Goal: Task Accomplishment & Management: Manage account settings

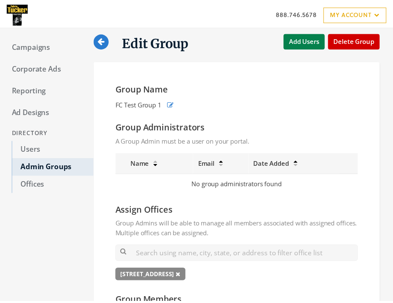
scroll to position [256, 0]
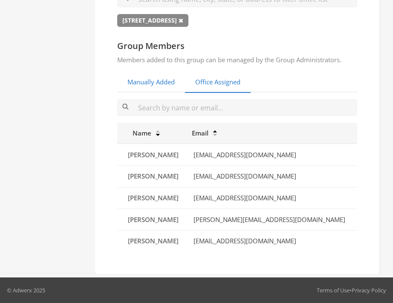
click at [161, 84] on link "Manually Added" at bounding box center [151, 82] width 68 height 21
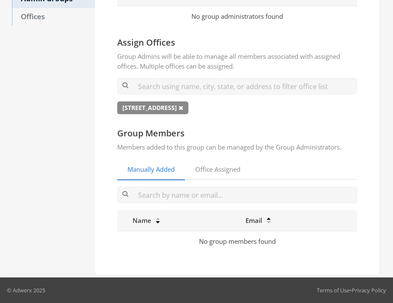
scroll to position [168, 0]
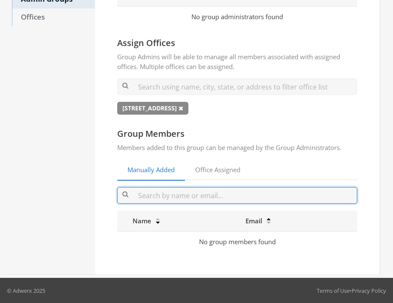
click at [194, 197] on input "text" at bounding box center [237, 195] width 240 height 17
type input "j"
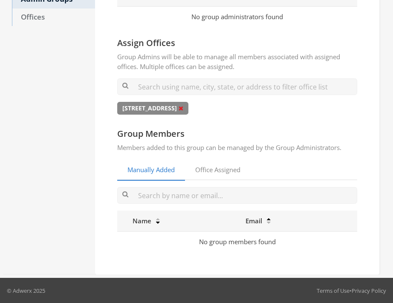
click at [183, 110] on icon at bounding box center [181, 108] width 5 height 6
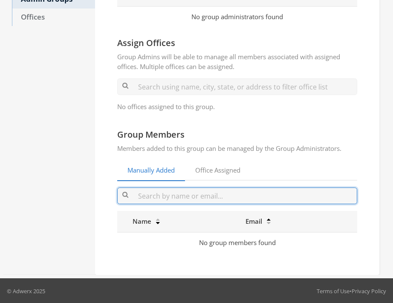
click at [187, 196] on input "text" at bounding box center [237, 196] width 240 height 17
paste input "LindaDickens@FCTuckerShrode.com"
type input "LindaDickens@FCTuckerShrode.com"
paste input "MariaGilles@FCTuckerEmge.com"
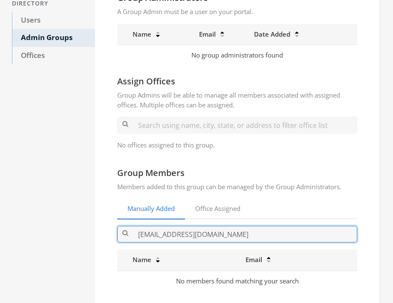
scroll to position [120, 0]
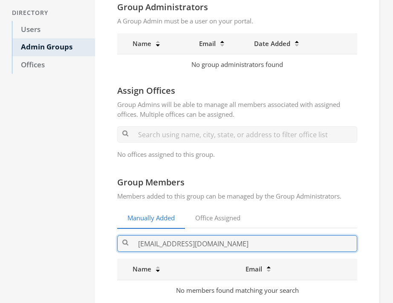
drag, startPoint x: 255, startPoint y: 243, endPoint x: 106, endPoint y: 241, distance: 148.9
click at [117, 241] on input "MariaGilles@FCTuckerEmge.com" at bounding box center [237, 244] width 240 height 17
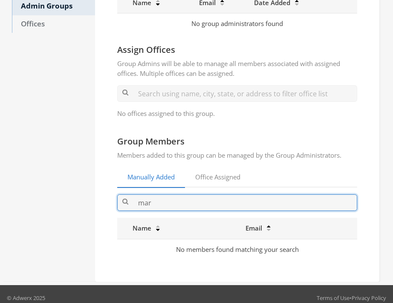
scroll to position [168, 0]
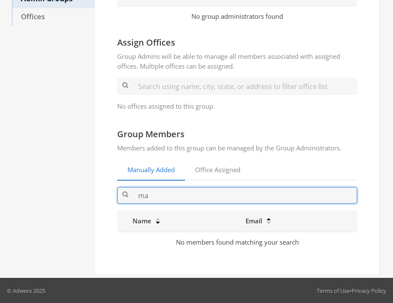
type input "m"
type input "a"
type input "b"
type input "c"
type input "d"
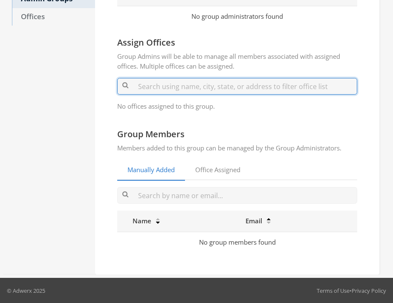
click at [154, 90] on input "text" at bounding box center [237, 86] width 240 height 17
type input "2"
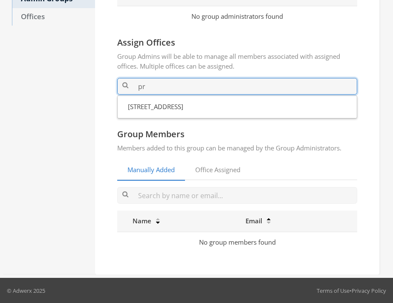
type input "p"
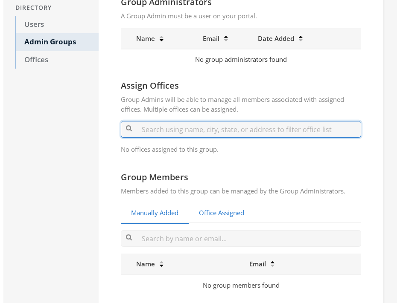
scroll to position [32, 0]
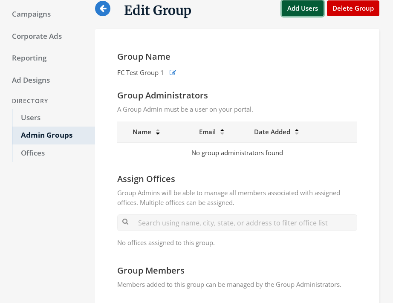
click at [300, 7] on button "Add Users" at bounding box center [303, 8] width 42 height 16
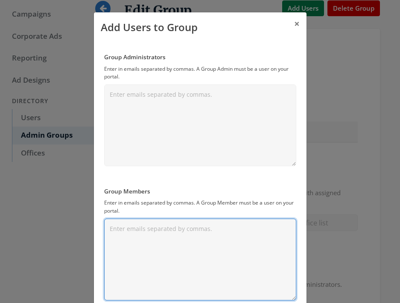
click at [158, 242] on textarea "Group Members" at bounding box center [200, 260] width 192 height 82
paste textarea "MariaGilles@FCTuckerEmge.com"
paste textarea "JonathanBond@FCTuckerEmge.com"
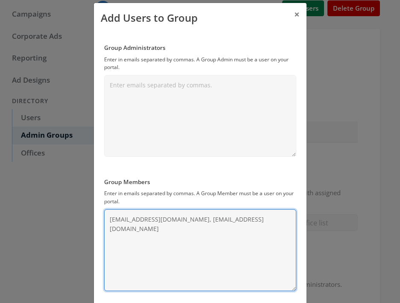
scroll to position [57, 0]
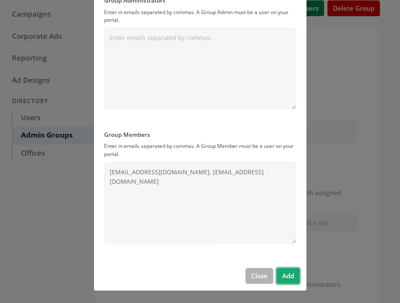
click at [284, 277] on button "Add" at bounding box center [288, 276] width 23 height 16
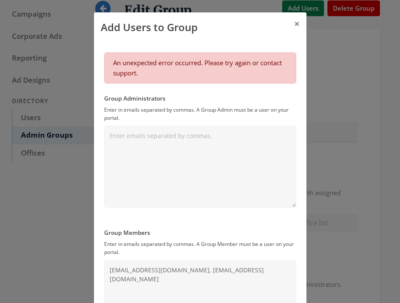
scroll to position [98, 0]
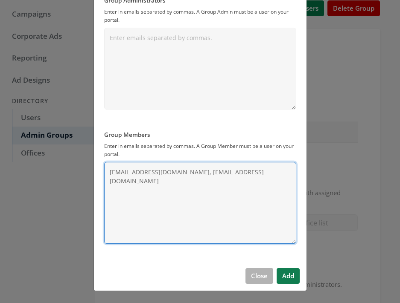
click at [106, 184] on textarea "MariaGilles@FCTuckerEmge.com, JonathanBond@FCTuckerEmge.com" at bounding box center [200, 203] width 192 height 82
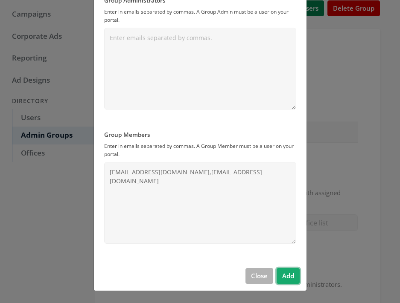
click at [285, 277] on button "Add" at bounding box center [288, 276] width 23 height 16
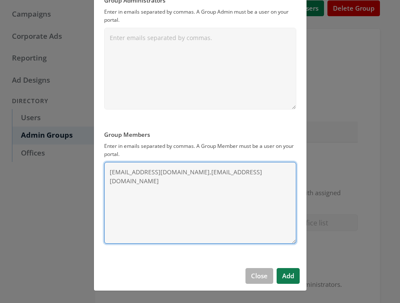
drag, startPoint x: 126, startPoint y: 183, endPoint x: 200, endPoint y: 174, distance: 74.8
click at [200, 174] on textarea "MariaGilles@FCTuckerEmge.com,JonathanBond@FCTuckerEmge.com" at bounding box center [200, 203] width 192 height 82
type textarea "MariaGilles@FCTuckerEmge.com"
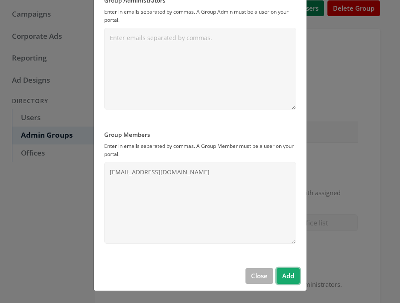
click at [289, 275] on button "Add" at bounding box center [288, 276] width 23 height 16
click at [259, 279] on button "Close" at bounding box center [259, 276] width 28 height 16
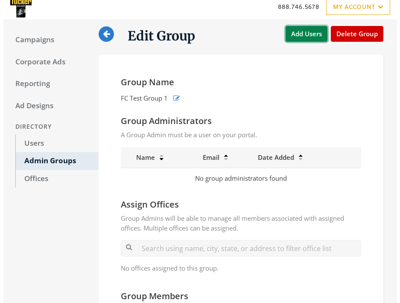
scroll to position [0, 0]
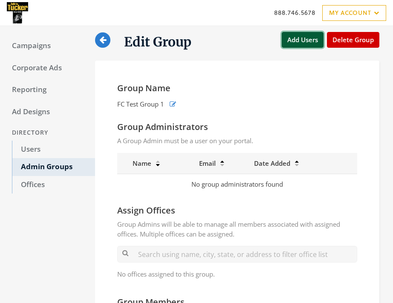
click at [295, 41] on button "Add Users" at bounding box center [303, 40] width 42 height 16
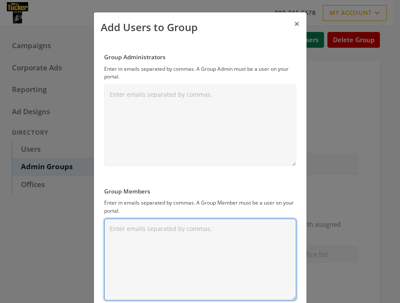
click at [129, 229] on textarea "Group Members" at bounding box center [200, 260] width 192 height 82
paste textarea "JonathanBond@FCTuckerEmge.com"
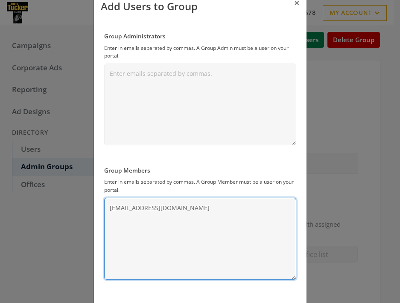
scroll to position [57, 0]
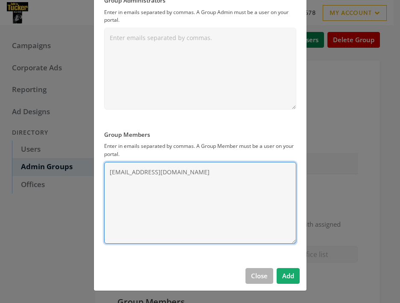
type textarea "JonathanBond@FCTuckerEmge.com"
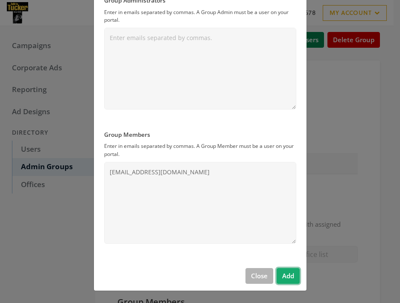
click at [282, 275] on button "Add" at bounding box center [288, 276] width 23 height 16
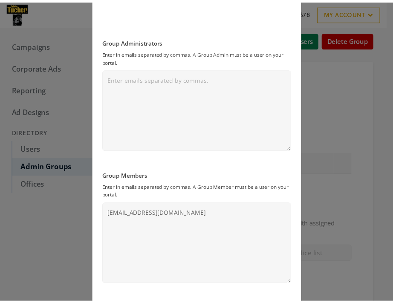
scroll to position [98, 0]
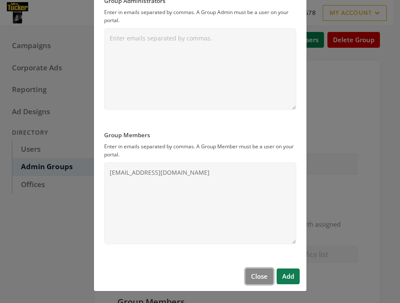
click at [245, 272] on button "Close" at bounding box center [259, 277] width 28 height 16
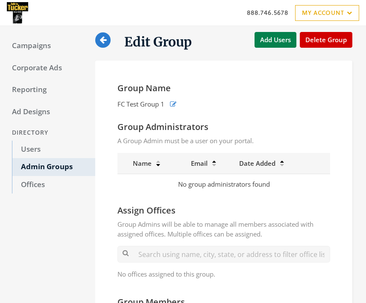
click at [104, 42] on icon at bounding box center [102, 40] width 7 height 8
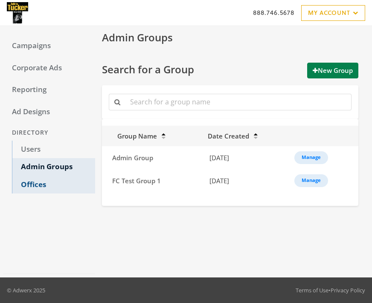
click at [48, 186] on link "Offices" at bounding box center [53, 185] width 83 height 18
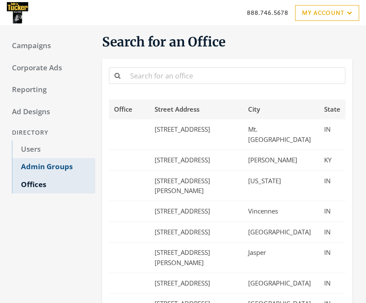
click at [55, 165] on link "Admin Groups" at bounding box center [53, 167] width 83 height 18
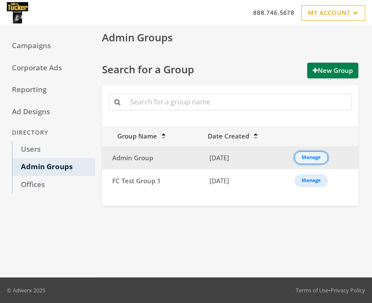
click at [314, 157] on div "Manage" at bounding box center [311, 157] width 19 height 1
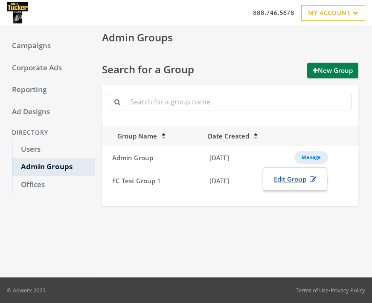
click at [287, 179] on link "Edit Group" at bounding box center [294, 180] width 53 height 16
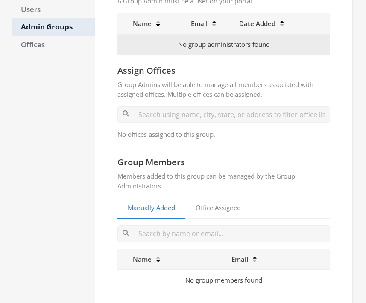
scroll to position [164, 0]
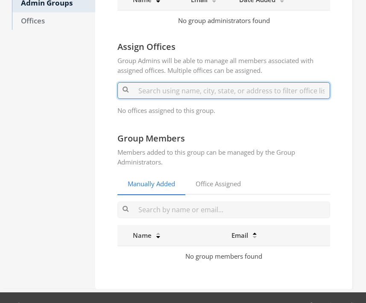
click at [185, 90] on input "text" at bounding box center [223, 90] width 212 height 17
type input "2"
type input "1"
type input "g"
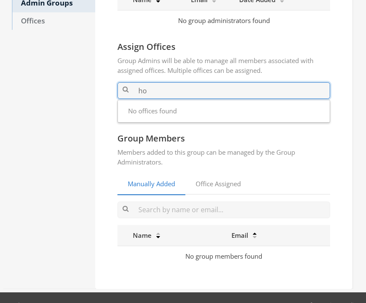
type input "h"
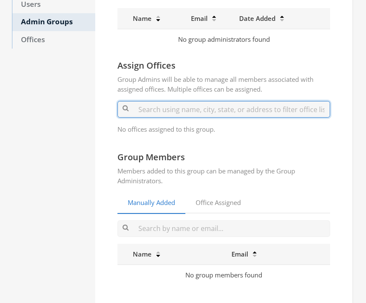
scroll to position [96, 0]
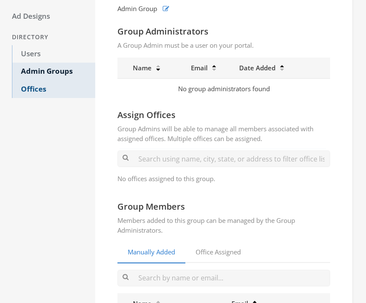
click at [43, 92] on link "Offices" at bounding box center [53, 90] width 83 height 18
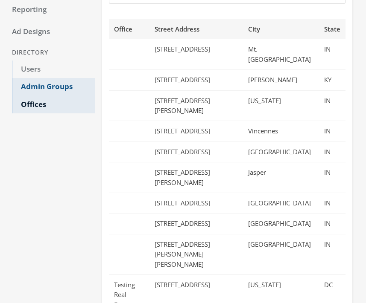
click at [47, 87] on link "Admin Groups" at bounding box center [53, 87] width 83 height 18
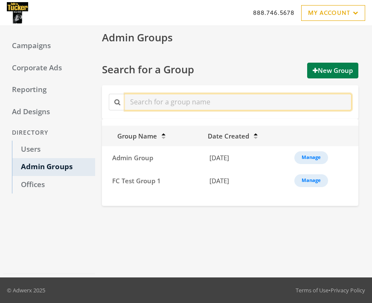
click at [147, 96] on input "text" at bounding box center [238, 102] width 227 height 17
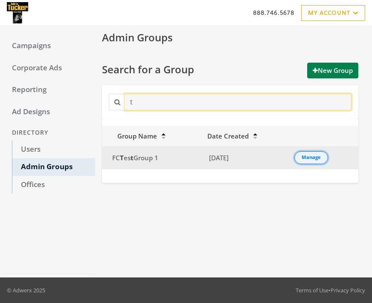
type input "t"
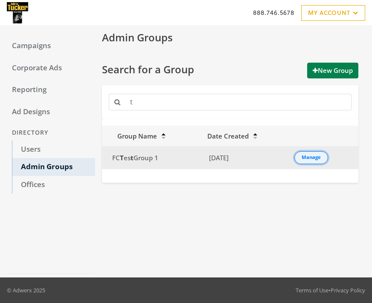
click at [311, 158] on div "Manage" at bounding box center [311, 157] width 19 height 1
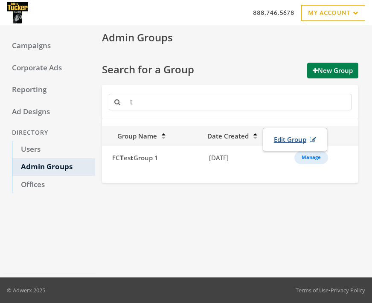
click at [296, 143] on link "Edit Group" at bounding box center [294, 140] width 53 height 16
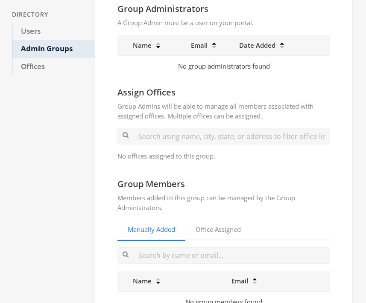
scroll to position [96, 0]
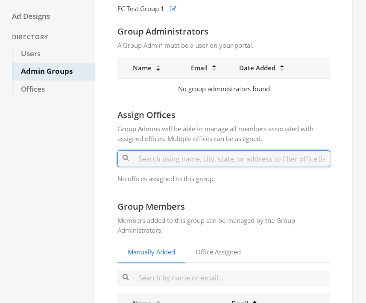
click at [190, 166] on input "text" at bounding box center [223, 159] width 212 height 17
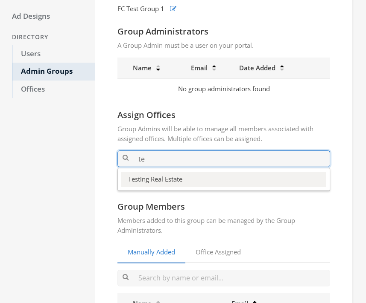
type input "t"
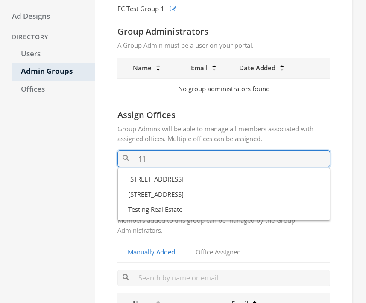
type input "11"
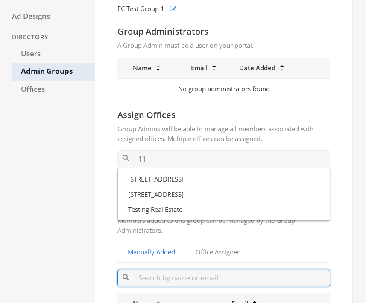
click at [148, 276] on input "text" at bounding box center [223, 278] width 212 height 17
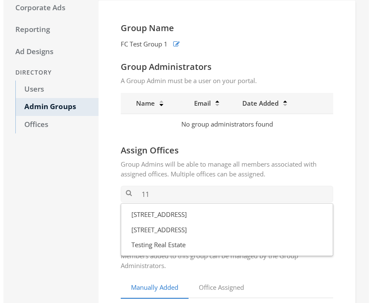
scroll to position [41, 0]
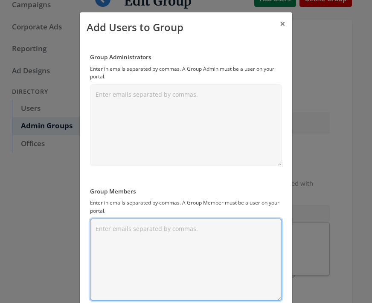
click at [146, 243] on textarea "Group Members" at bounding box center [186, 260] width 192 height 82
paste textarea "INSERT INTO `groups_permissions` (`id`, `group_id`, `permission_id`, `created_a…"
type textarea "INSERT INTO `groups_permissions` (`id`, `group_id`, `permission_id`, `created_a…"
paste textarea "MikeEnlow@FCTuckerEmge.com"
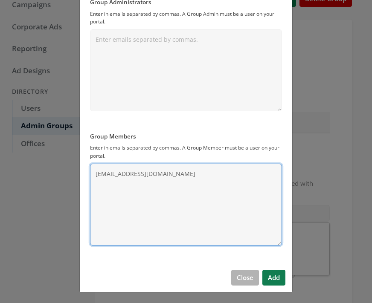
scroll to position [57, 0]
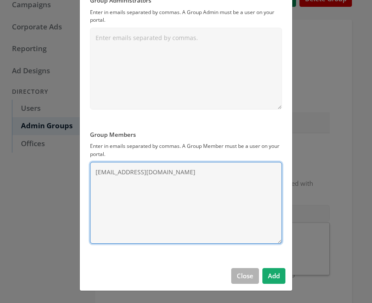
type textarea "MikeEnlow@FCTuckerEmge.com"
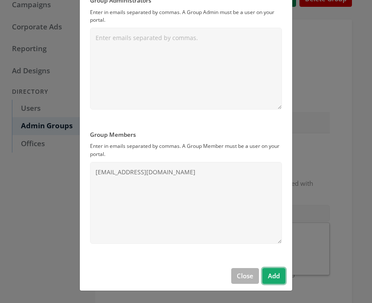
click at [273, 274] on button "Add" at bounding box center [273, 276] width 23 height 16
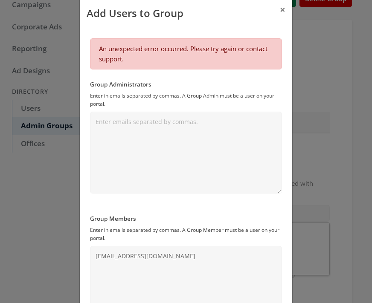
scroll to position [4, 0]
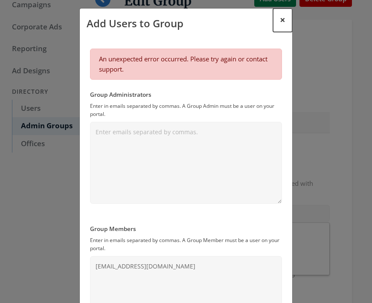
click at [280, 19] on span "×" at bounding box center [283, 19] width 6 height 13
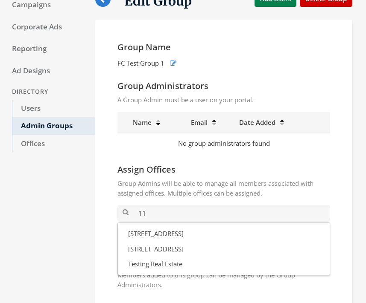
click at [63, 232] on div "Campaigns Corporate Ads Reporting Ad Designs Directory Users Admin Groups Offic…" at bounding box center [49, 200] width 92 height 424
click at [354, 185] on div "Edit Group Add Users Delete Group Group Name FC Test Group 1 Group Administrato…" at bounding box center [228, 200] width 267 height 424
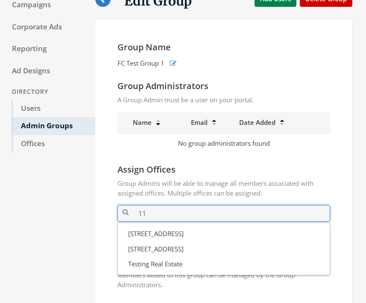
click at [224, 211] on input "11" at bounding box center [223, 213] width 212 height 17
type input "1"
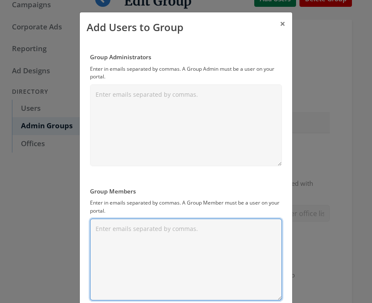
click at [126, 229] on textarea "Group Members" at bounding box center [186, 260] width 192 height 82
paste textarea "[EMAIL_ADDRESS][DOMAIN_NAME]"
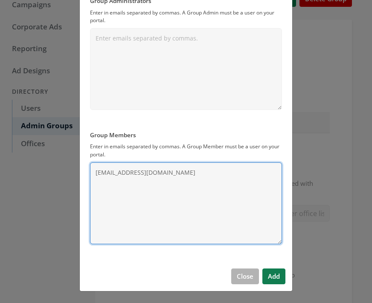
scroll to position [57, 0]
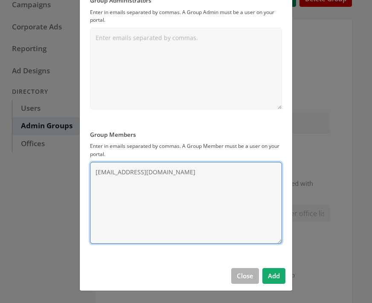
type textarea "[EMAIL_ADDRESS][DOMAIN_NAME]"
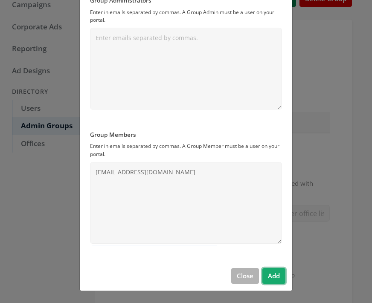
click at [271, 276] on button "Add" at bounding box center [273, 276] width 23 height 16
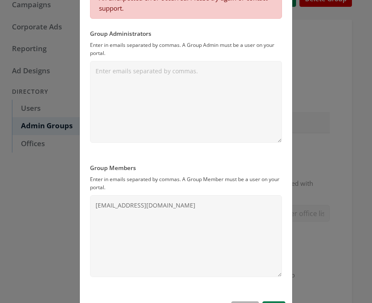
scroll to position [66, 0]
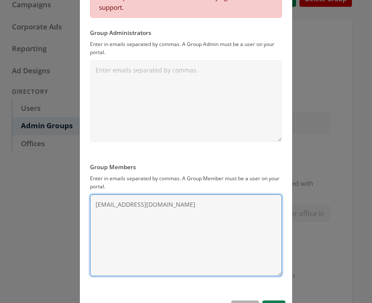
drag, startPoint x: 191, startPoint y: 206, endPoint x: 54, endPoint y: 202, distance: 136.6
click at [90, 202] on textarea "[EMAIL_ADDRESS][DOMAIN_NAME]" at bounding box center [186, 236] width 192 height 82
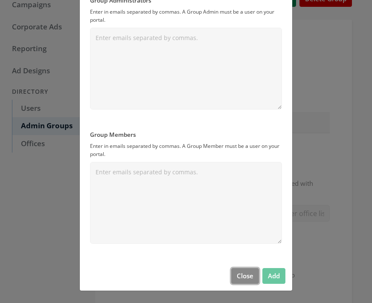
click at [238, 275] on button "Close" at bounding box center [245, 276] width 28 height 16
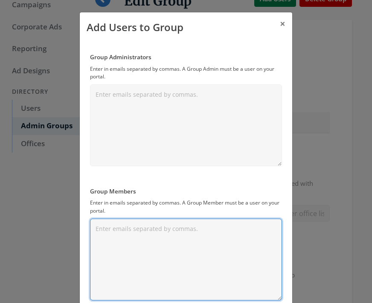
click at [131, 244] on textarea "Group Members" at bounding box center [186, 260] width 192 height 82
paste textarea "[EMAIL_ADDRESS][DOMAIN_NAME]"
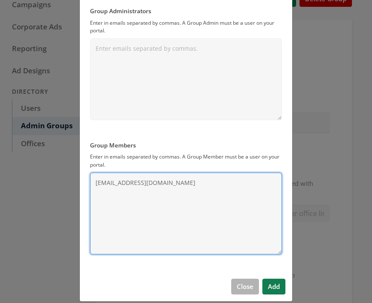
scroll to position [47, 0]
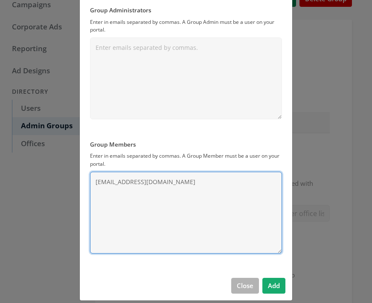
type textarea "[EMAIL_ADDRESS][DOMAIN_NAME]"
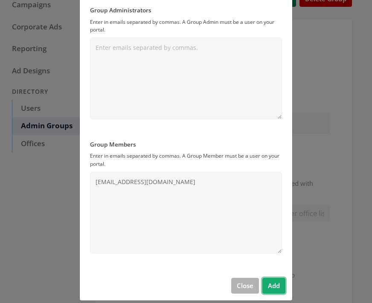
click at [273, 286] on button "Add" at bounding box center [273, 286] width 23 height 16
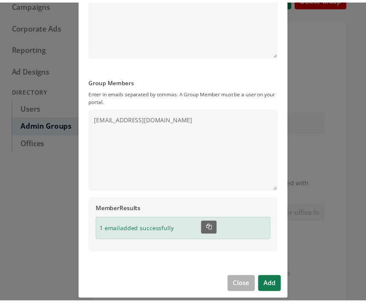
scroll to position [119, 0]
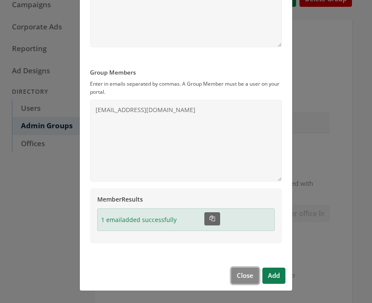
click at [241, 279] on button "Close" at bounding box center [245, 276] width 28 height 16
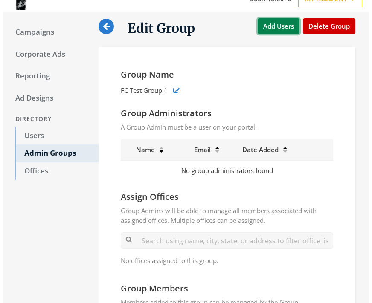
scroll to position [0, 0]
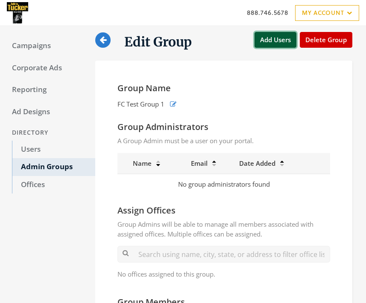
click at [272, 41] on button "Add Users" at bounding box center [275, 40] width 42 height 16
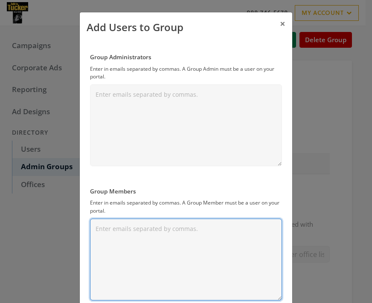
click at [111, 234] on textarea "Group Members" at bounding box center [186, 260] width 192 height 82
paste textarea "[EMAIL_ADDRESS][DOMAIN_NAME]"
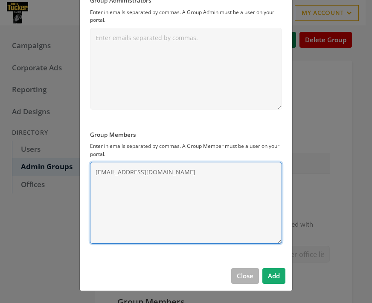
type textarea "[EMAIL_ADDRESS][DOMAIN_NAME]"
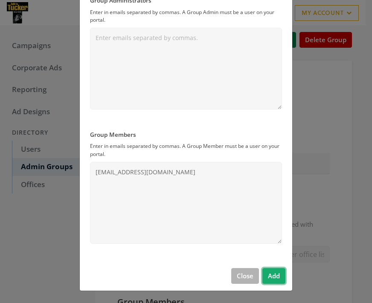
click at [271, 276] on button "Add" at bounding box center [273, 276] width 23 height 16
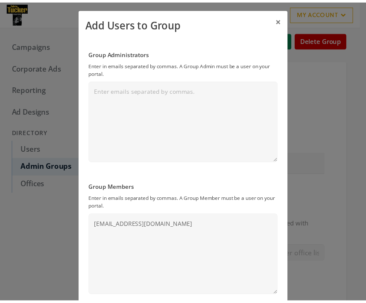
scroll to position [0, 0]
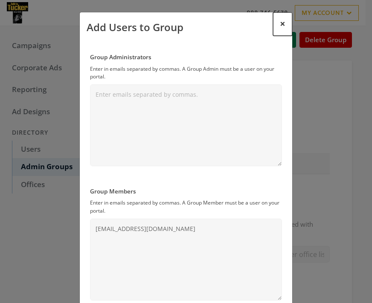
click at [281, 25] on span "×" at bounding box center [283, 23] width 6 height 13
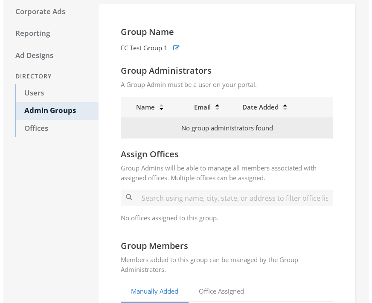
scroll to position [41, 0]
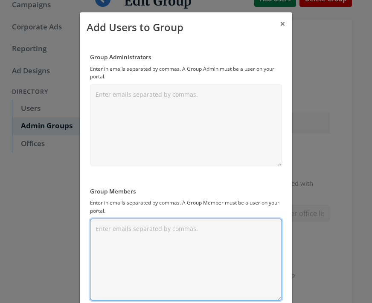
click at [132, 236] on textarea "Group Members" at bounding box center [186, 260] width 192 height 82
paste textarea "[EMAIL_ADDRESS][DOMAIN_NAME]"
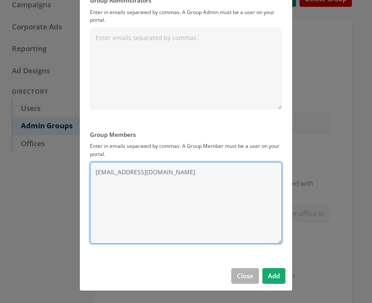
type textarea "[EMAIL_ADDRESS][DOMAIN_NAME]"
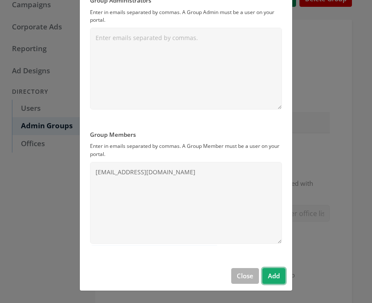
click at [272, 276] on button "Add" at bounding box center [273, 276] width 23 height 16
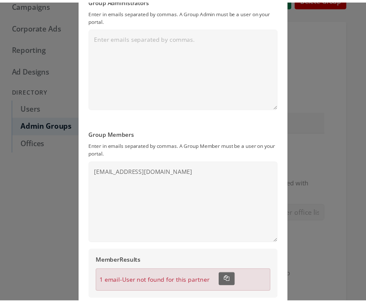
scroll to position [0, 0]
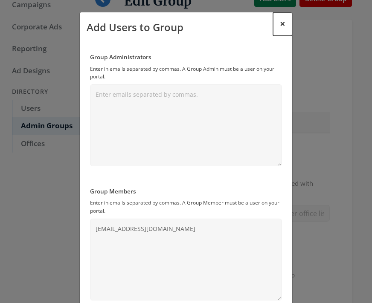
click at [280, 24] on span "×" at bounding box center [283, 23] width 6 height 13
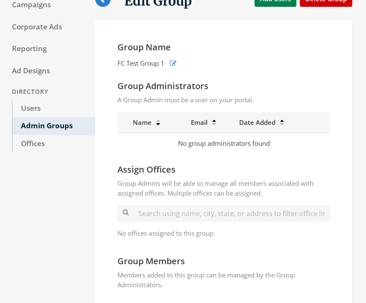
click at [81, 228] on div "Campaigns Corporate Ads Reporting Ad Designs Directory Users Admin Groups Offic…" at bounding box center [49, 202] width 92 height 428
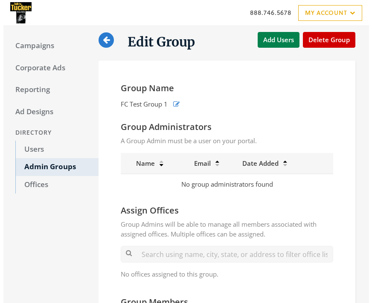
scroll to position [41, 0]
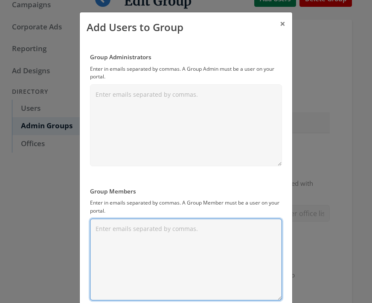
click at [127, 238] on textarea "Group Members" at bounding box center [186, 260] width 192 height 82
paste textarea "[EMAIL_ADDRESS][DOMAIN_NAME]"
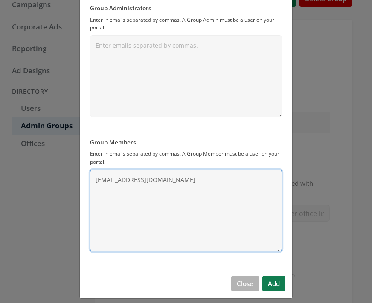
scroll to position [57, 0]
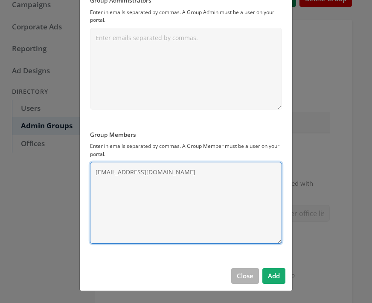
type textarea "[EMAIL_ADDRESS][DOMAIN_NAME]"
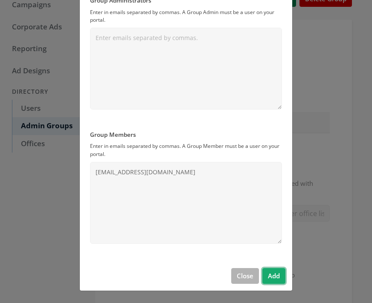
click at [275, 276] on button "Add" at bounding box center [273, 276] width 23 height 16
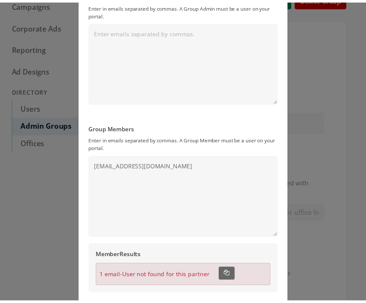
scroll to position [0, 0]
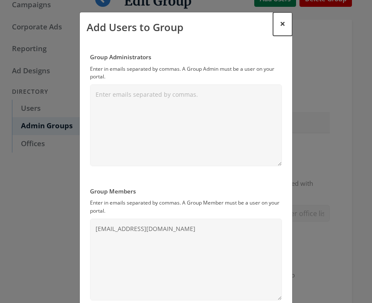
click at [280, 23] on span "×" at bounding box center [283, 23] width 6 height 13
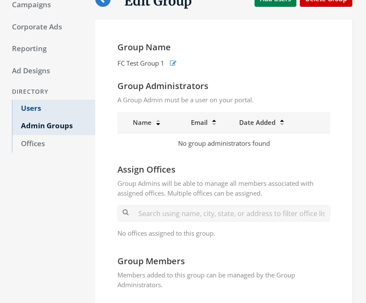
click at [31, 110] on link "Users" at bounding box center [53, 109] width 83 height 18
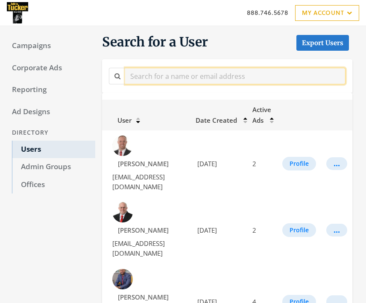
click at [175, 72] on input "text" at bounding box center [235, 76] width 220 height 17
paste input "[EMAIL_ADDRESS][DOMAIN_NAME]"
type input "[EMAIL_ADDRESS][DOMAIN_NAME]"
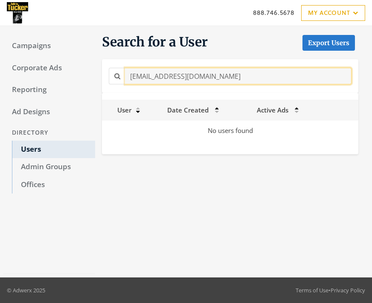
drag, startPoint x: 264, startPoint y: 78, endPoint x: 95, endPoint y: 76, distance: 169.4
click at [125, 76] on input "[EMAIL_ADDRESS][DOMAIN_NAME]" at bounding box center [238, 76] width 227 height 17
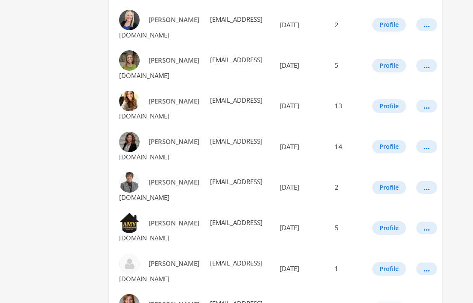
scroll to position [701, 0]
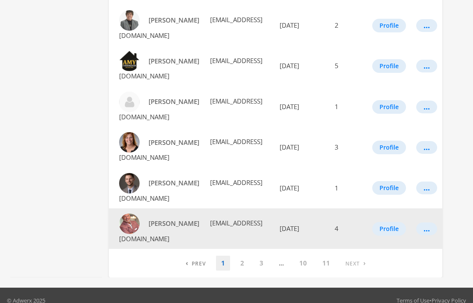
drag, startPoint x: 228, startPoint y: 230, endPoint x: 115, endPoint y: 234, distance: 113.6
click at [115, 234] on td "[PERSON_NAME] [EMAIL_ADDRESS][DOMAIN_NAME]" at bounding box center [191, 229] width 164 height 41
copy span "[EMAIL_ADDRESS][DOMAIN_NAME]"
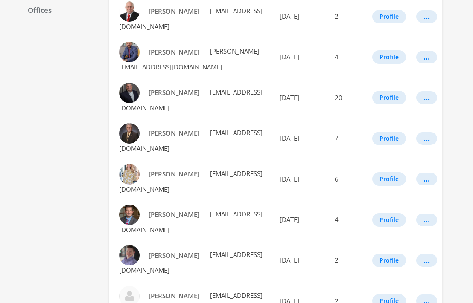
scroll to position [53, 0]
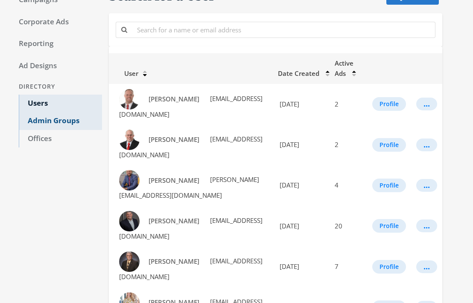
click at [62, 129] on link "Admin Groups" at bounding box center [60, 121] width 83 height 18
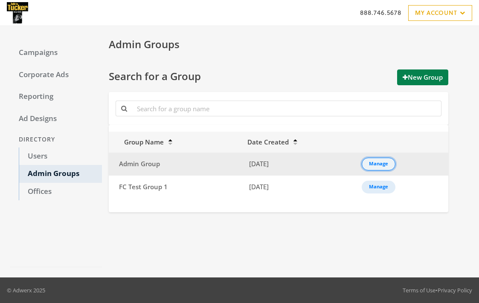
click at [365, 165] on div "Manage" at bounding box center [378, 164] width 19 height 1
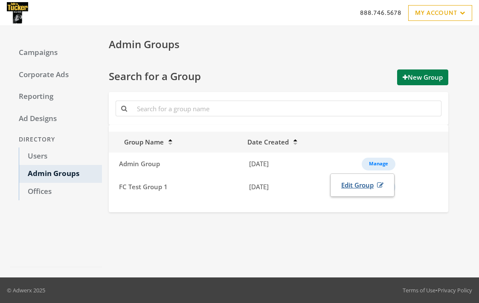
click at [365, 185] on link "Edit Group" at bounding box center [362, 186] width 53 height 16
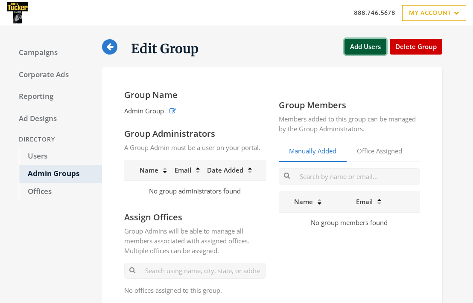
click at [364, 44] on button "Add Users" at bounding box center [365, 47] width 42 height 16
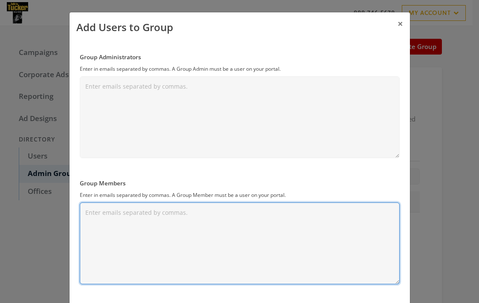
click at [160, 222] on textarea "Group Members" at bounding box center [240, 244] width 320 height 82
paste textarea "[EMAIL_ADDRESS][DOMAIN_NAME]"
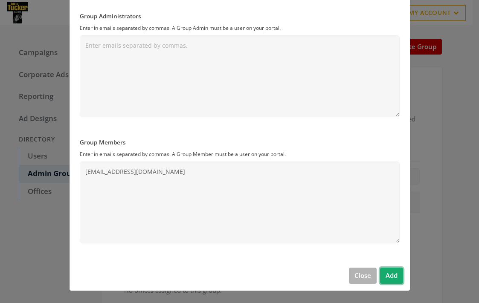
click at [365, 277] on button "Add" at bounding box center [391, 276] width 23 height 16
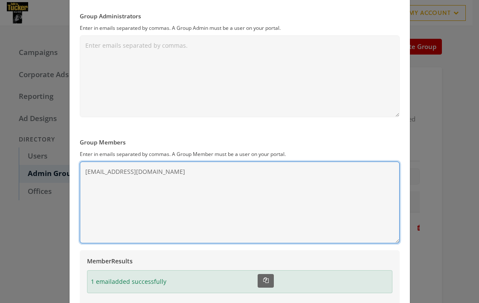
drag, startPoint x: 198, startPoint y: 172, endPoint x: 19, endPoint y: 169, distance: 179.2
click at [80, 169] on textarea "[EMAIL_ADDRESS][DOMAIN_NAME]" at bounding box center [240, 203] width 320 height 82
paste textarea "TarynBlanchard"
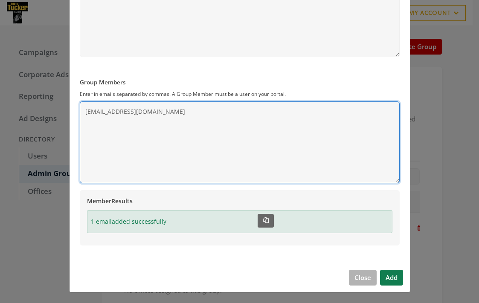
scroll to position [103, 0]
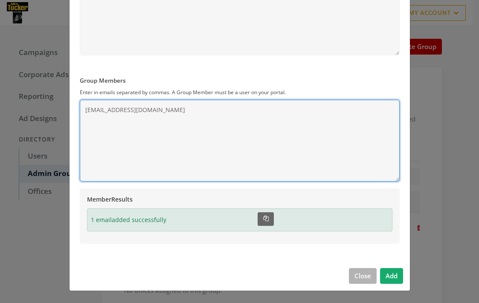
type textarea "[EMAIL_ADDRESS][DOMAIN_NAME]"
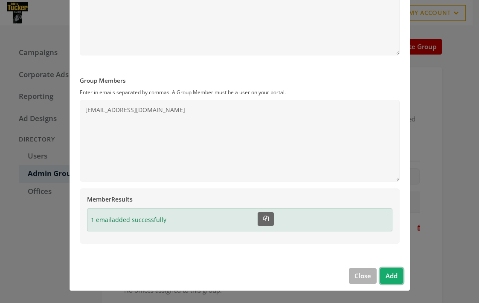
click at [365, 276] on button "Add" at bounding box center [391, 276] width 23 height 16
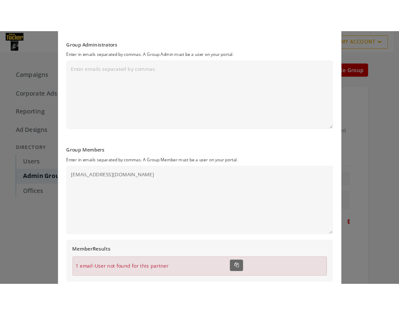
scroll to position [0, 0]
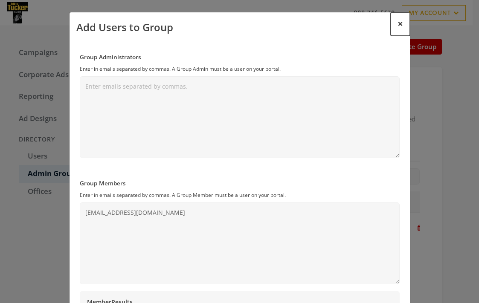
click at [365, 23] on span "×" at bounding box center [401, 23] width 6 height 13
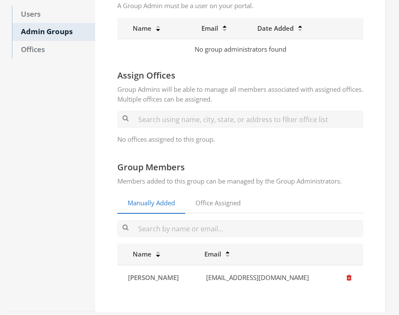
scroll to position [143, 0]
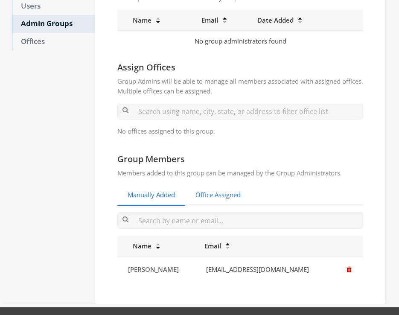
click at [222, 199] on link "Office Assigned" at bounding box center [218, 195] width 66 height 21
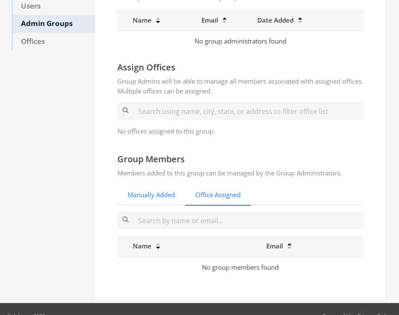
click at [148, 199] on link "Manually Added" at bounding box center [151, 195] width 68 height 21
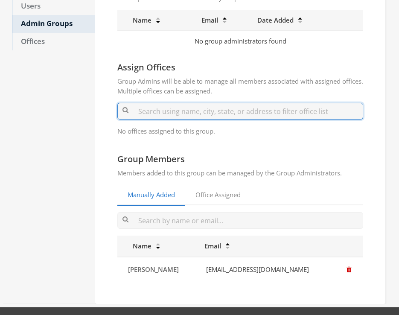
click at [157, 107] on input "text" at bounding box center [240, 111] width 246 height 17
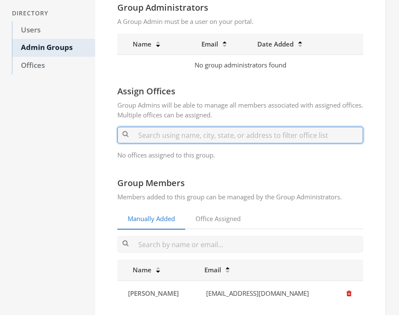
scroll to position [109, 0]
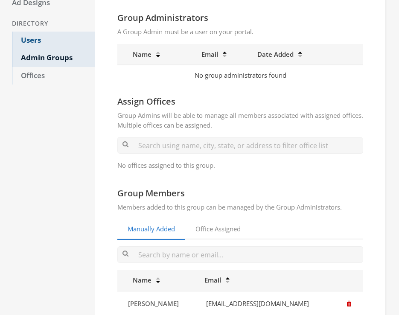
click at [34, 41] on link "Users" at bounding box center [53, 41] width 83 height 18
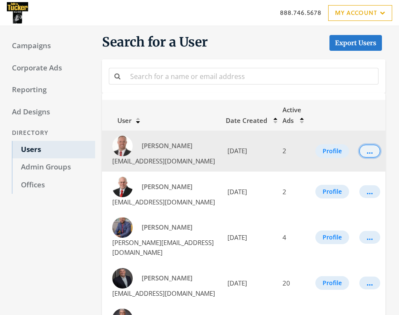
click at [365, 151] on div "..." at bounding box center [370, 151] width 6 height 1
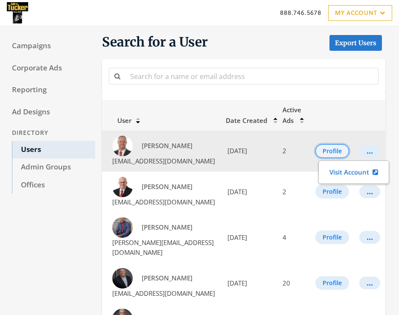
click at [338, 150] on button "Profile" at bounding box center [332, 151] width 34 height 14
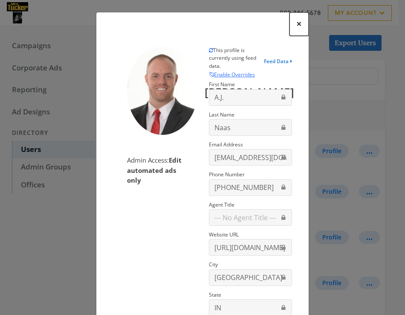
click at [297, 24] on span "×" at bounding box center [300, 23] width 6 height 13
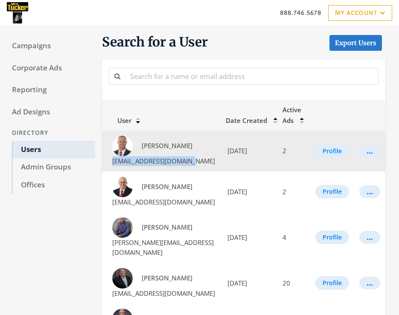
drag, startPoint x: 202, startPoint y: 162, endPoint x: 114, endPoint y: 160, distance: 88.3
click at [114, 160] on td "[PERSON_NAME] [EMAIL_ADDRESS][DOMAIN_NAME]" at bounding box center [161, 151] width 119 height 41
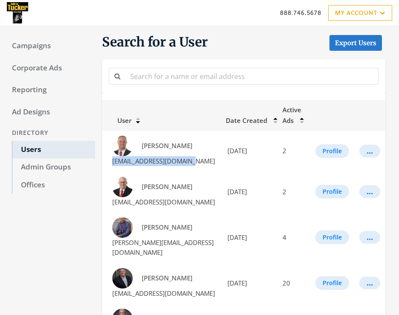
copy span "[EMAIL_ADDRESS][DOMAIN_NAME]"
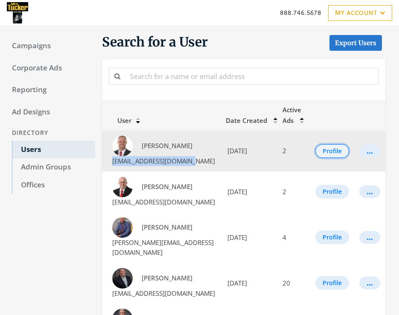
click at [341, 152] on button "Profile" at bounding box center [332, 151] width 34 height 14
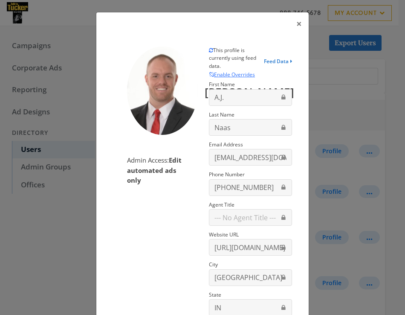
scroll to position [74, 0]
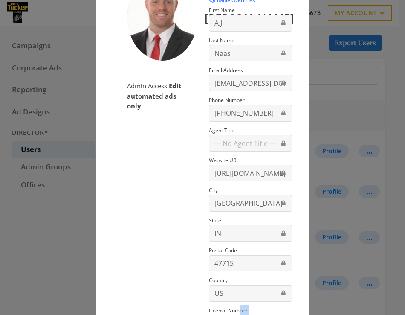
click at [175, 163] on section "[PERSON_NAME] Admin Access: Edit automated ads only" at bounding box center [155, 153] width 96 height 363
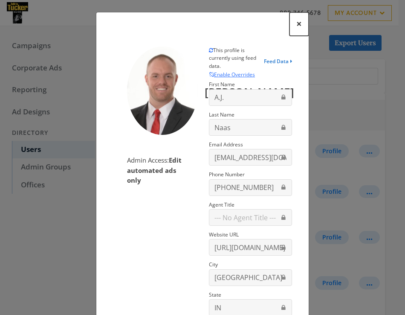
click at [297, 22] on span "×" at bounding box center [300, 23] width 6 height 13
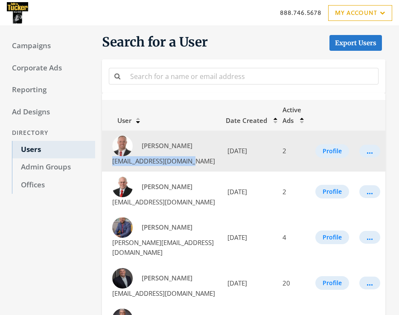
drag, startPoint x: 198, startPoint y: 163, endPoint x: 114, endPoint y: 164, distance: 84.9
click at [114, 164] on td "[PERSON_NAME] [EMAIL_ADDRESS][DOMAIN_NAME]" at bounding box center [161, 151] width 119 height 41
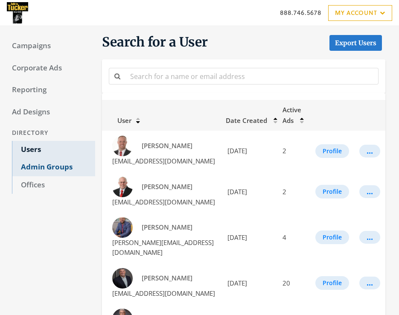
click at [61, 169] on link "Admin Groups" at bounding box center [53, 167] width 83 height 18
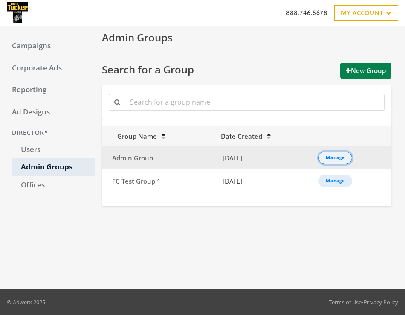
click at [334, 158] on div "Manage" at bounding box center [335, 157] width 19 height 1
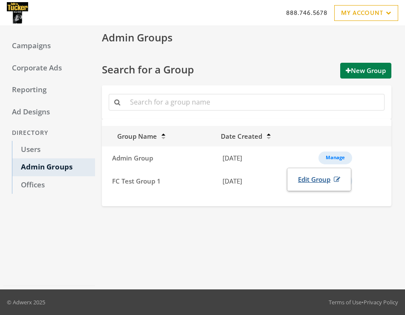
click at [317, 180] on link "Edit Group" at bounding box center [319, 180] width 53 height 16
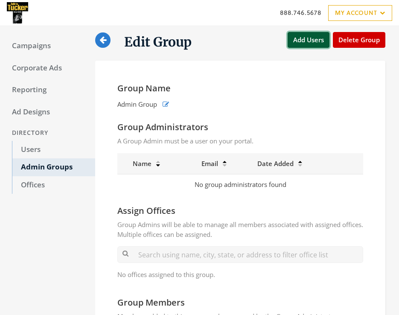
click at [309, 38] on button "Add Users" at bounding box center [309, 40] width 42 height 16
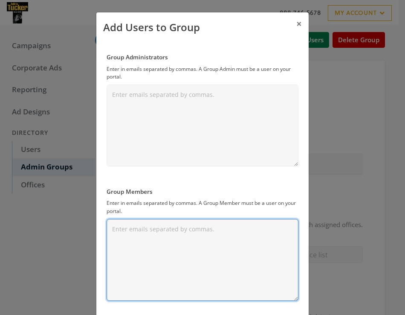
click at [157, 234] on textarea "Group Members" at bounding box center [203, 260] width 192 height 82
paste textarea "[PERSON_NAME] profile [EMAIL_ADDRESS][DOMAIN_NAME]"
drag, startPoint x: 155, startPoint y: 230, endPoint x: 74, endPoint y: 229, distance: 80.6
click at [107, 229] on textarea "[PERSON_NAME] profile [EMAIL_ADDRESS][DOMAIN_NAME]" at bounding box center [203, 260] width 192 height 82
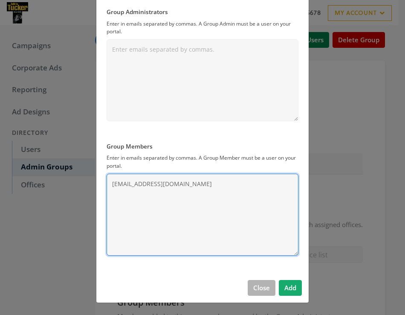
type textarea "[EMAIL_ADDRESS][DOMAIN_NAME]"
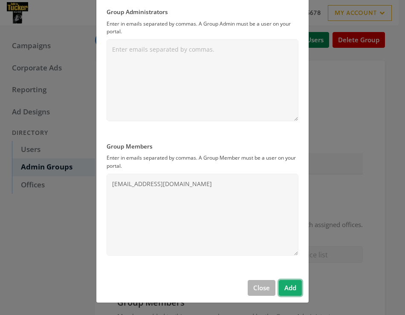
click at [294, 288] on button "Add" at bounding box center [290, 288] width 23 height 16
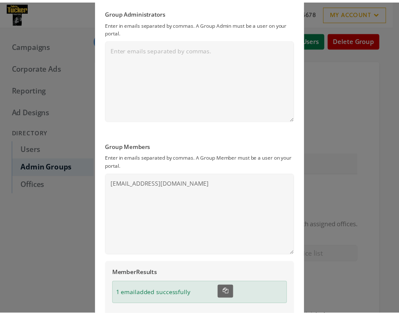
scroll to position [0, 0]
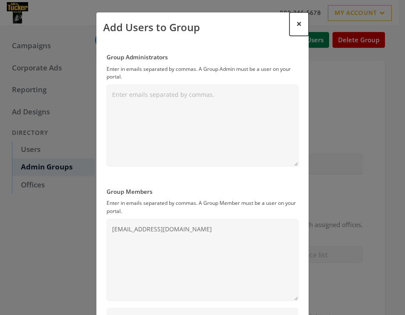
click at [297, 23] on span "×" at bounding box center [300, 23] width 6 height 13
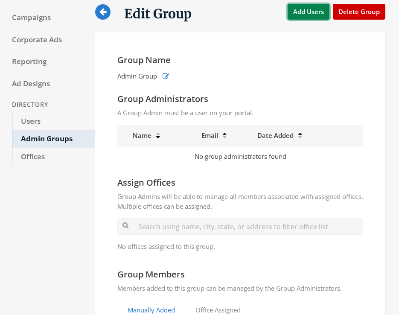
scroll to position [7, 0]
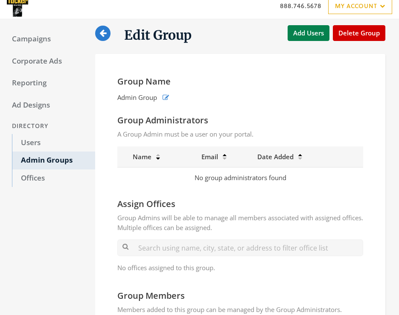
click at [31, 145] on link "Users" at bounding box center [53, 143] width 83 height 18
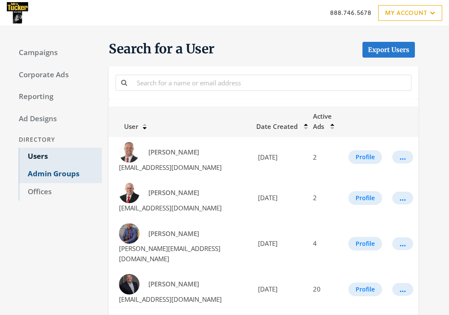
click at [71, 176] on link "Admin Groups" at bounding box center [60, 174] width 83 height 18
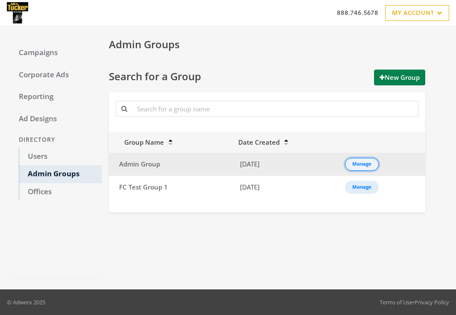
click at [360, 165] on div "Manage" at bounding box center [361, 164] width 19 height 1
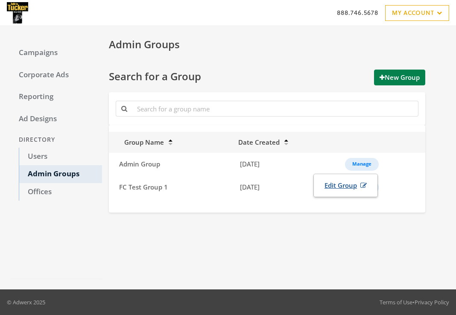
click at [348, 186] on link "Edit Group" at bounding box center [345, 186] width 53 height 16
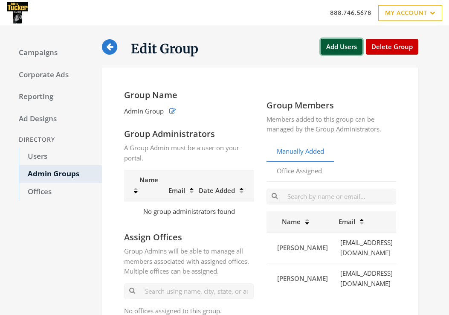
click at [345, 44] on button "Add Users" at bounding box center [342, 47] width 42 height 16
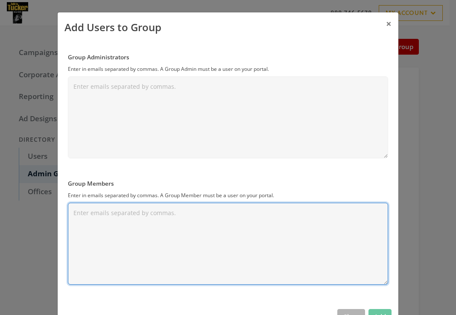
click at [183, 224] on textarea "Group Members" at bounding box center [228, 244] width 320 height 82
paste textarea "[EMAIL_ADDRESS][DOMAIN_NAME]"
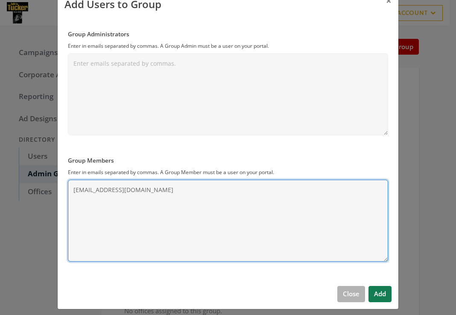
scroll to position [28, 0]
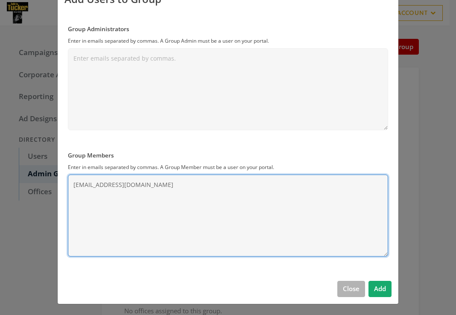
type textarea "[EMAIL_ADDRESS][DOMAIN_NAME]"
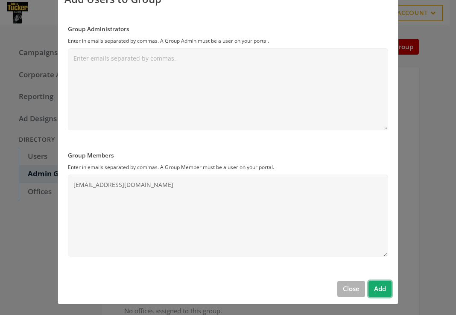
click at [365, 291] on button "Add" at bounding box center [379, 289] width 23 height 16
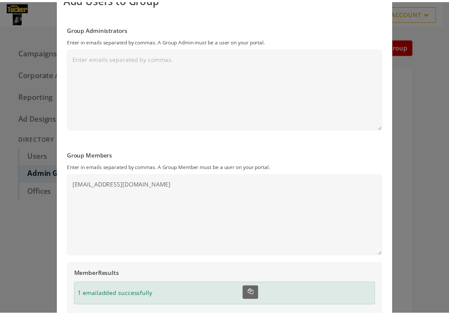
scroll to position [0, 0]
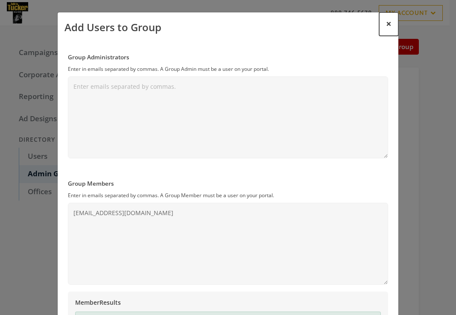
click at [365, 25] on span "×" at bounding box center [389, 23] width 6 height 13
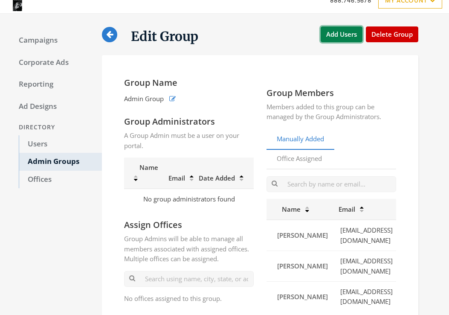
scroll to position [14, 0]
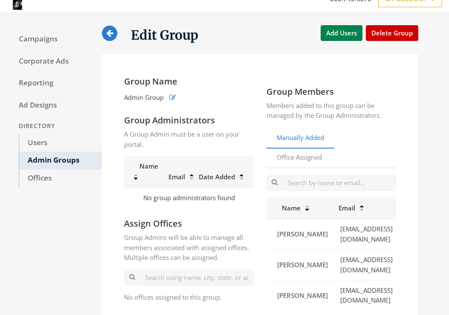
click at [31, 142] on link "Users" at bounding box center [60, 143] width 83 height 18
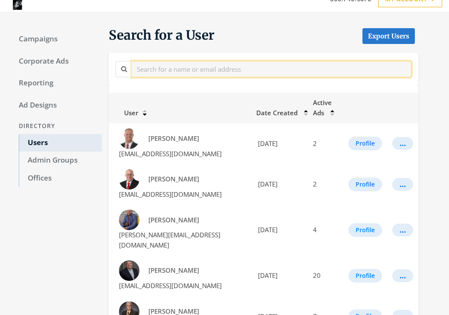
click at [158, 77] on input "text" at bounding box center [272, 69] width 280 height 16
paste input "[EMAIL_ADDRESS][DOMAIN_NAME]"
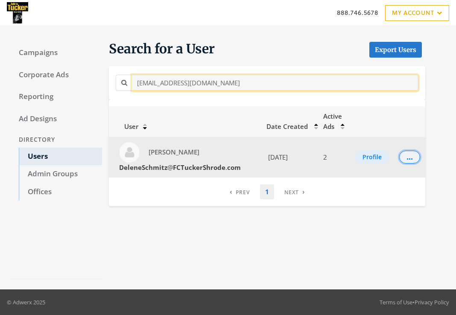
type input "[EMAIL_ADDRESS][DOMAIN_NAME]"
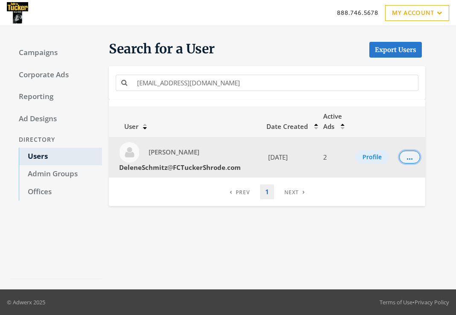
click at [365, 157] on div "..." at bounding box center [409, 157] width 6 height 1
click at [171, 151] on span "[PERSON_NAME]" at bounding box center [173, 152] width 51 height 9
